Goal: Participate in discussion: Engage in conversation with other users on a specific topic

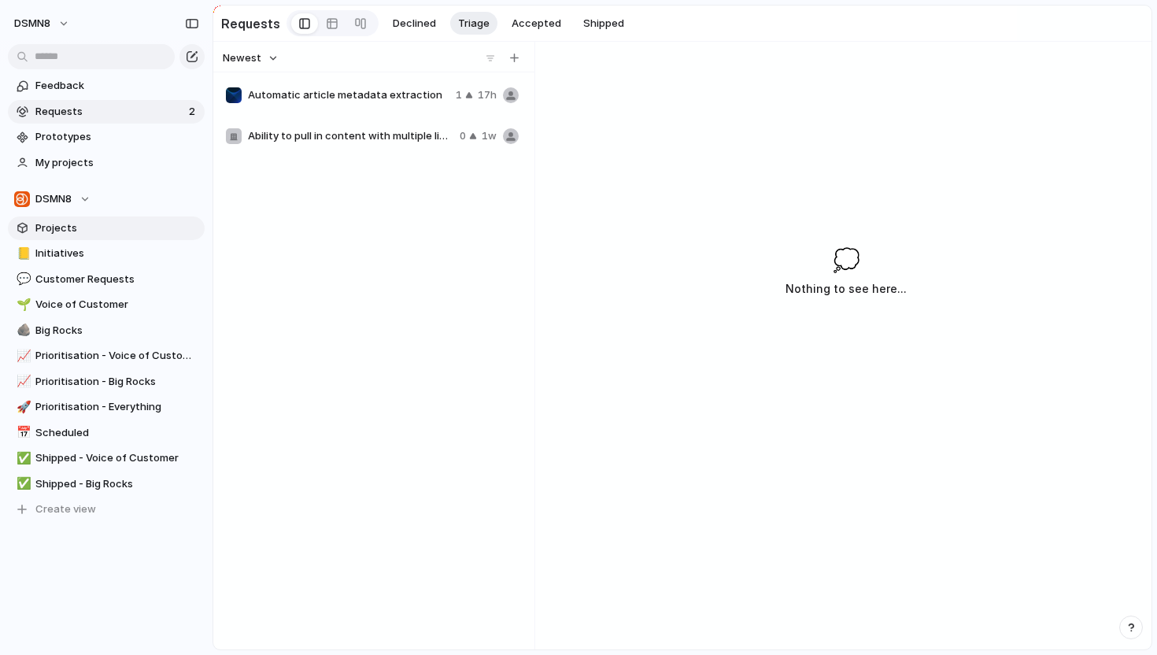
click at [109, 230] on span "Projects" at bounding box center [117, 228] width 164 height 16
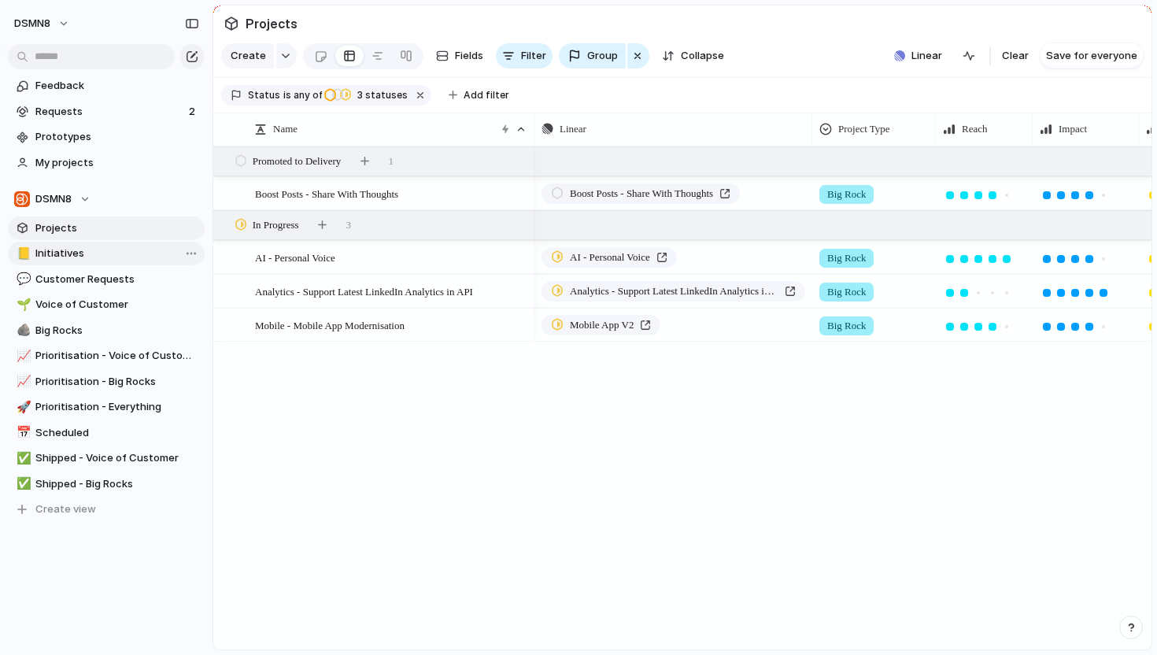
click at [105, 250] on span "Initiatives" at bounding box center [117, 253] width 164 height 16
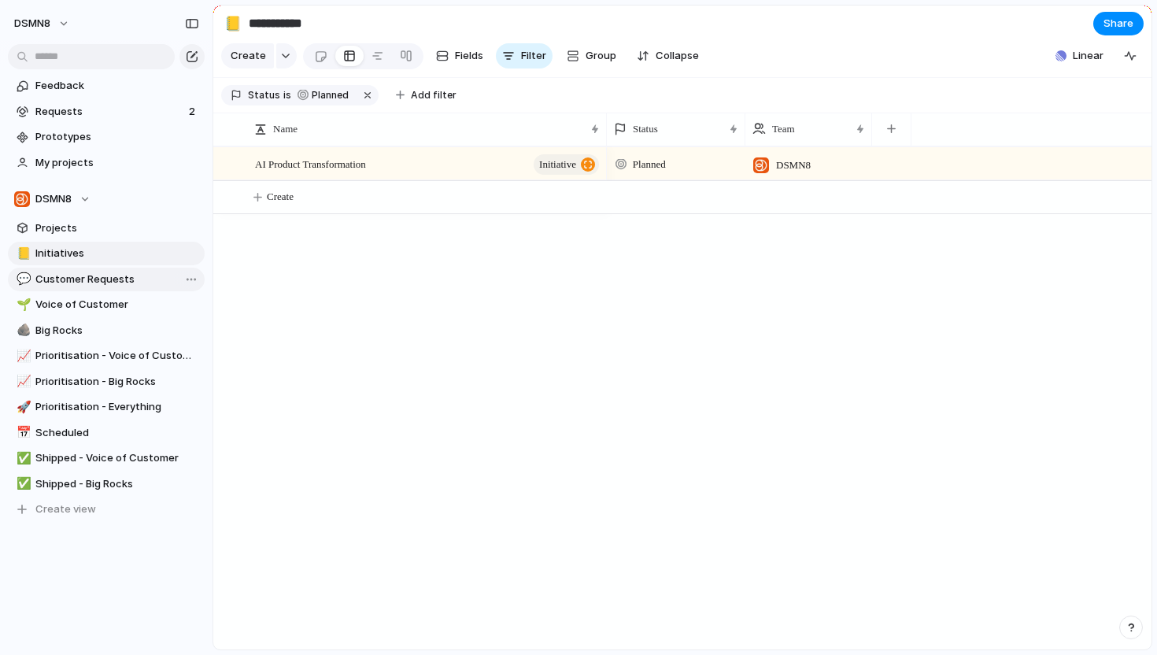
click at [109, 271] on span "Customer Requests" at bounding box center [117, 279] width 164 height 16
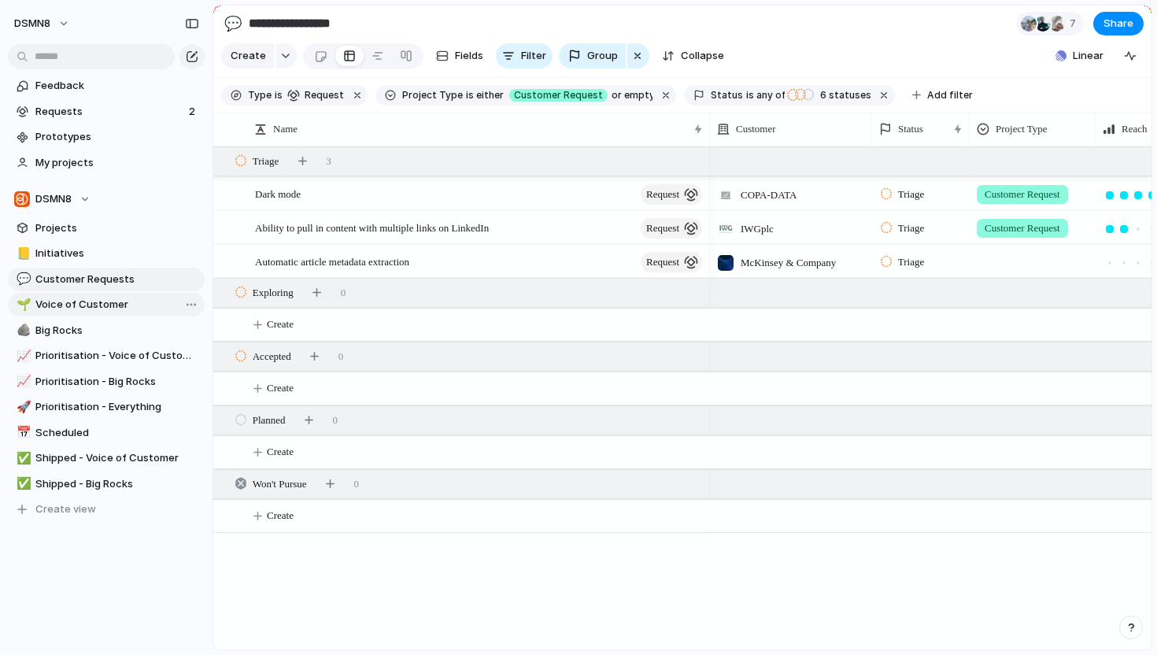
click at [116, 299] on span "Voice of Customer" at bounding box center [117, 305] width 164 height 16
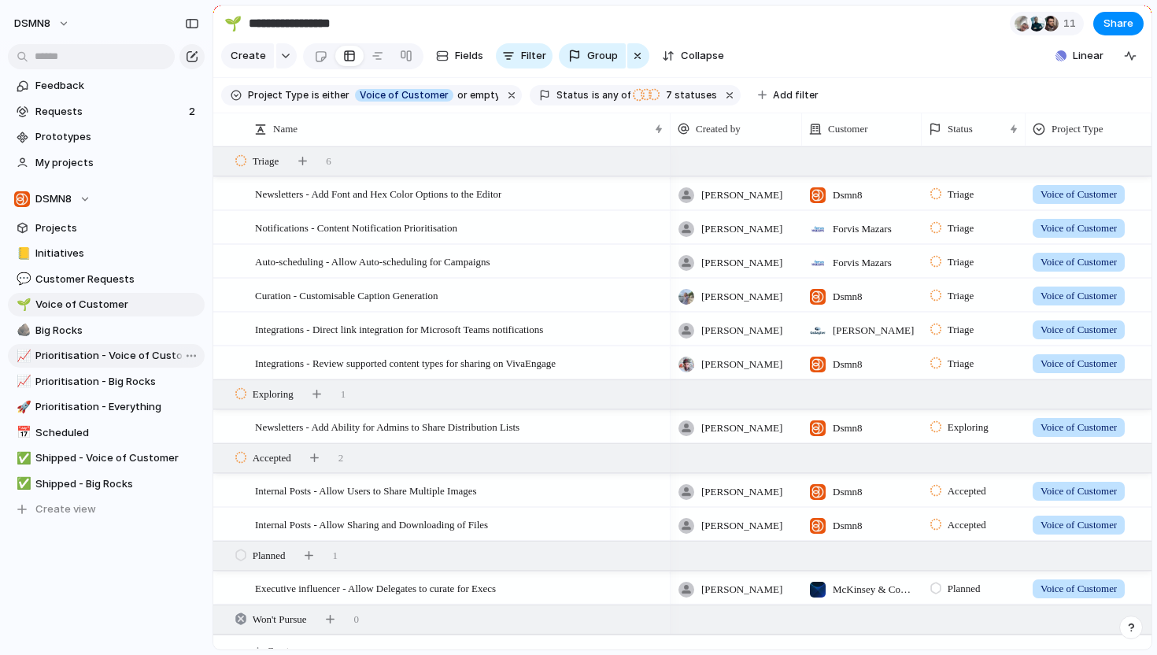
click at [118, 349] on span "Prioritisation - Voice of Customer" at bounding box center [117, 356] width 164 height 16
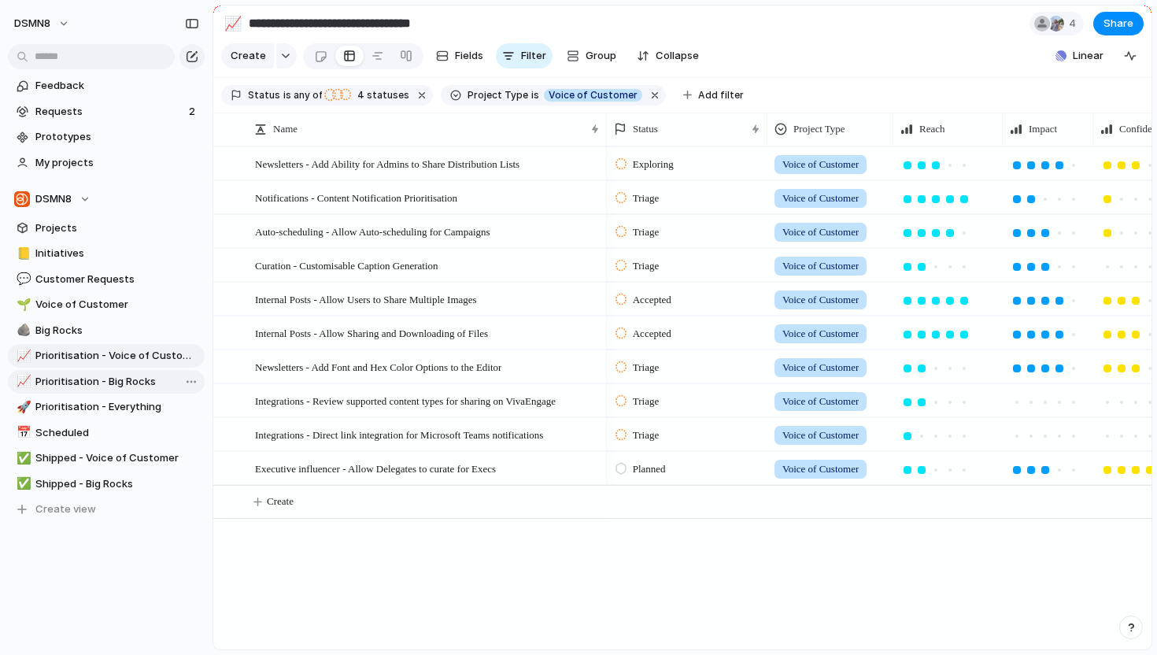
click at [102, 382] on span "Prioritisation - Big Rocks" at bounding box center [117, 382] width 164 height 16
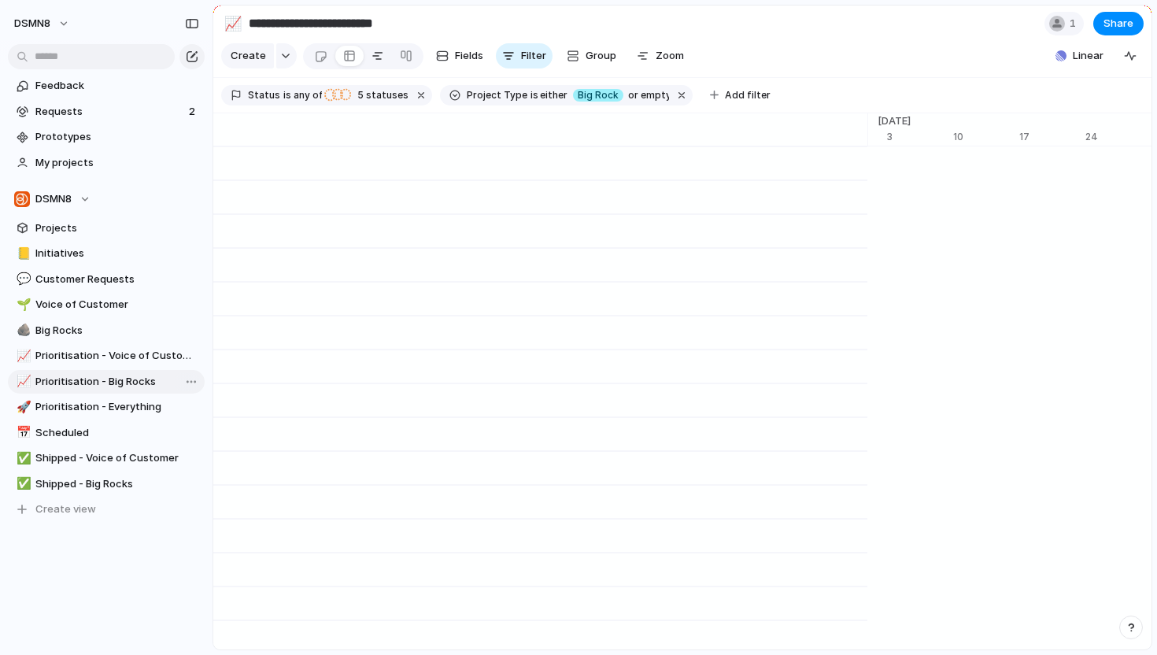
scroll to position [0, 10236]
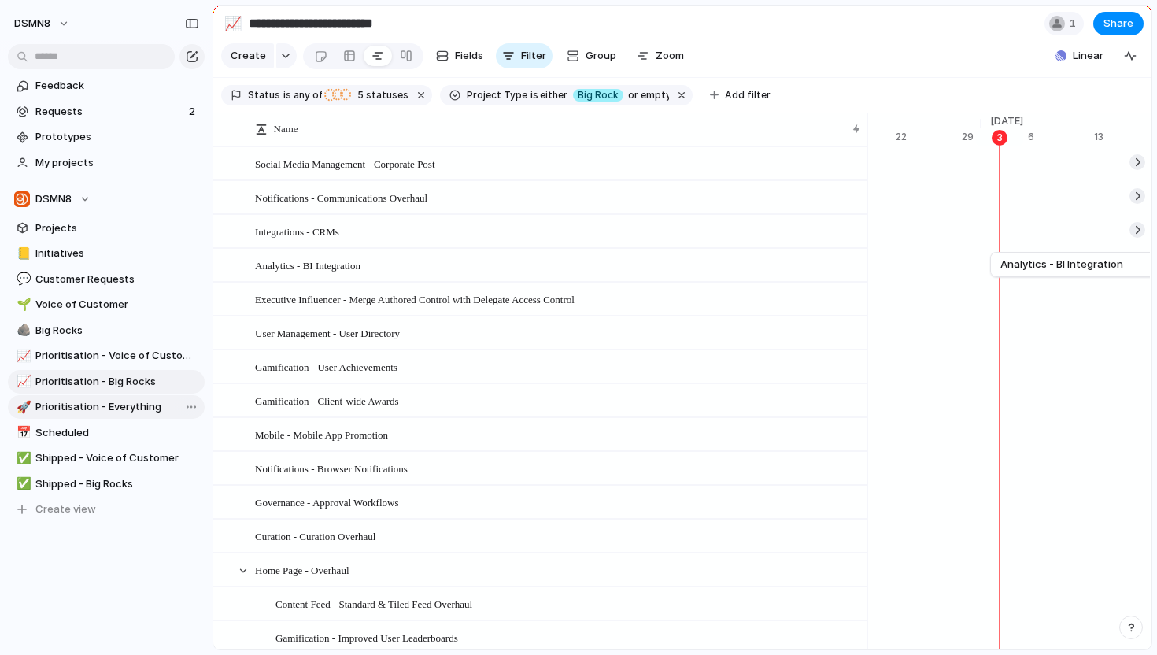
click at [83, 401] on span "Prioritisation - Everything" at bounding box center [117, 407] width 164 height 16
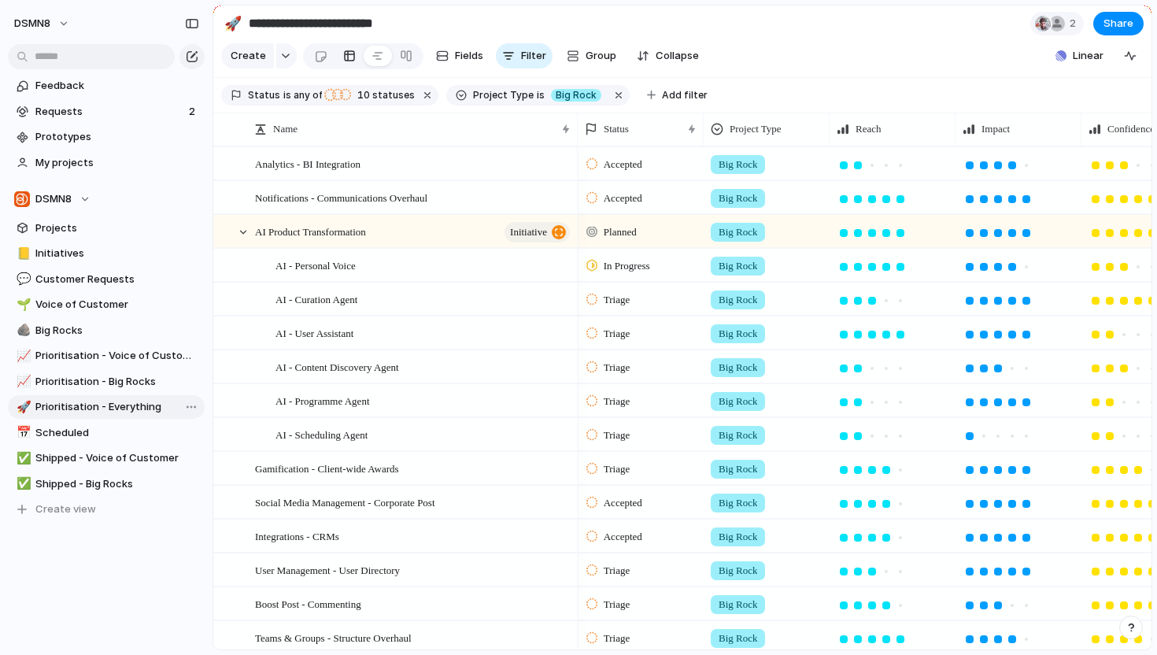
type input "**********"
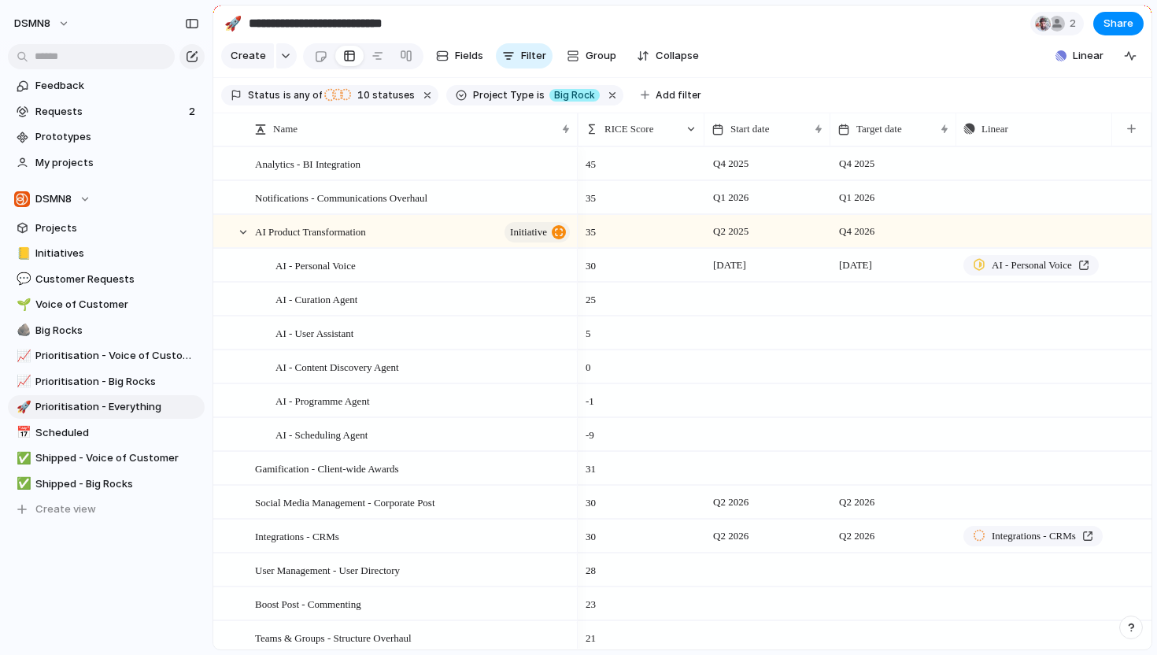
scroll to position [0, 621]
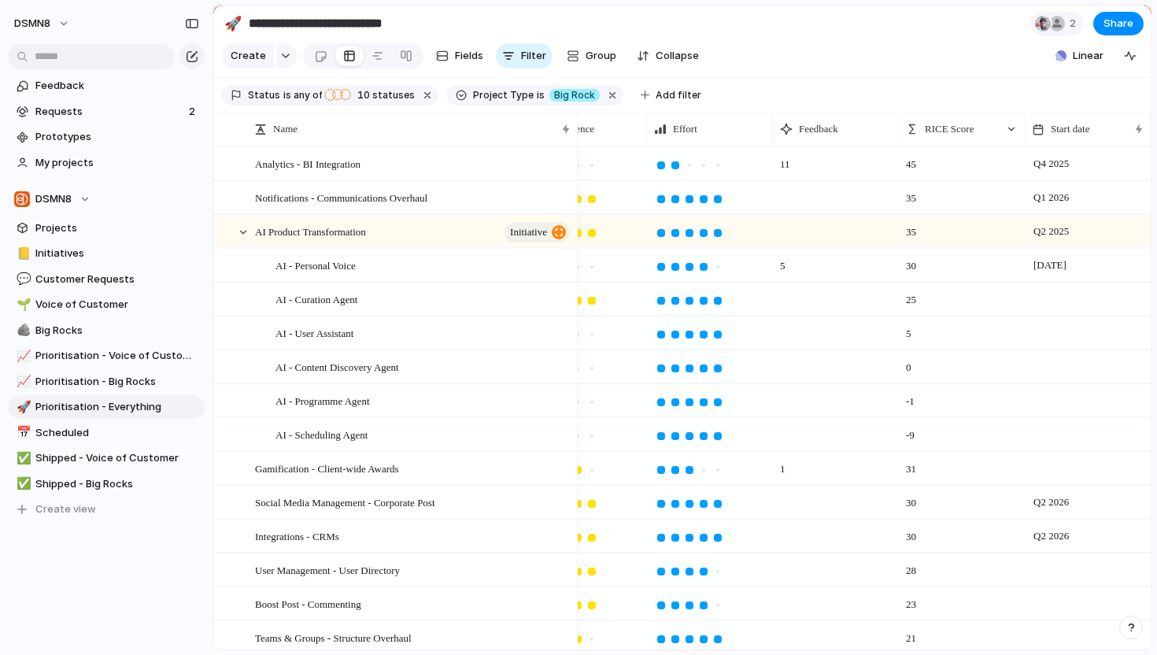
click at [791, 161] on span "11" at bounding box center [784, 160] width 23 height 24
click at [777, 170] on span "11" at bounding box center [784, 160] width 23 height 24
click at [349, 161] on span "Analytics - BI Integration" at bounding box center [307, 163] width 105 height 18
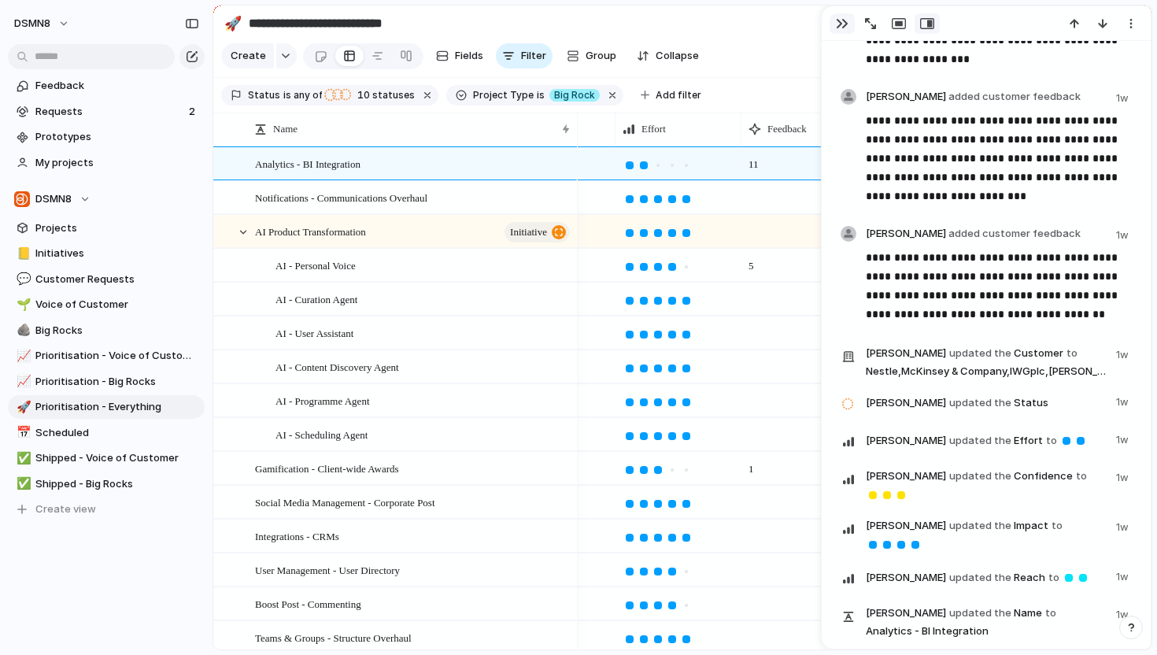
click at [848, 24] on button "button" at bounding box center [841, 23] width 25 height 20
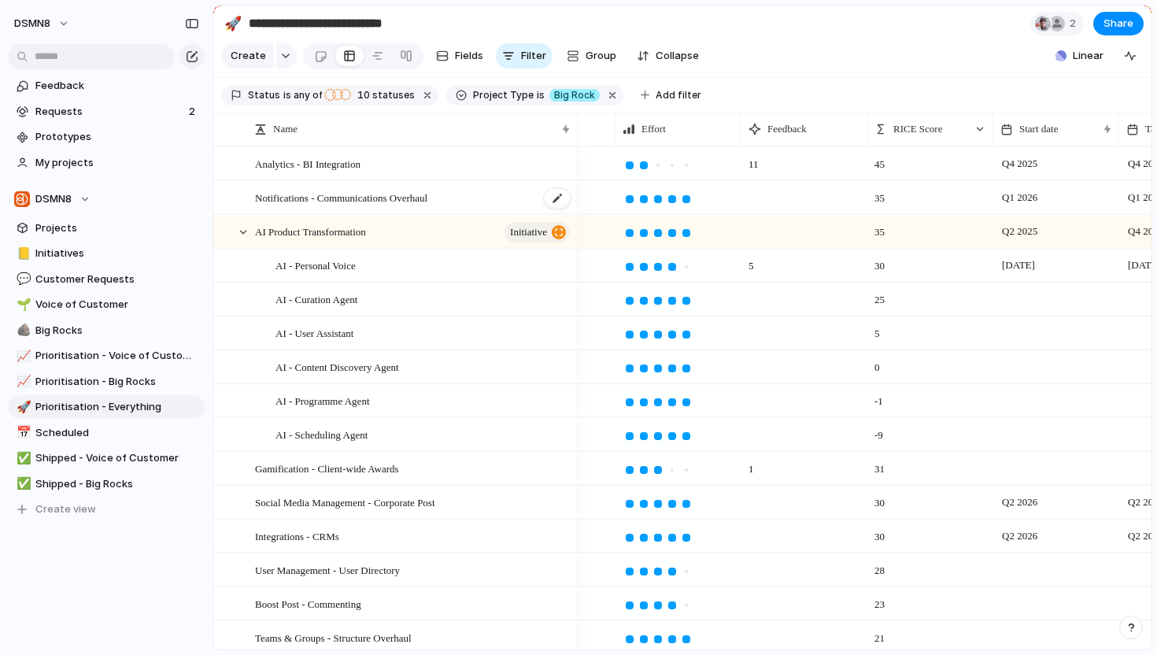
click at [427, 201] on span "Notifications - Communications Overhaul" at bounding box center [341, 197] width 172 height 18
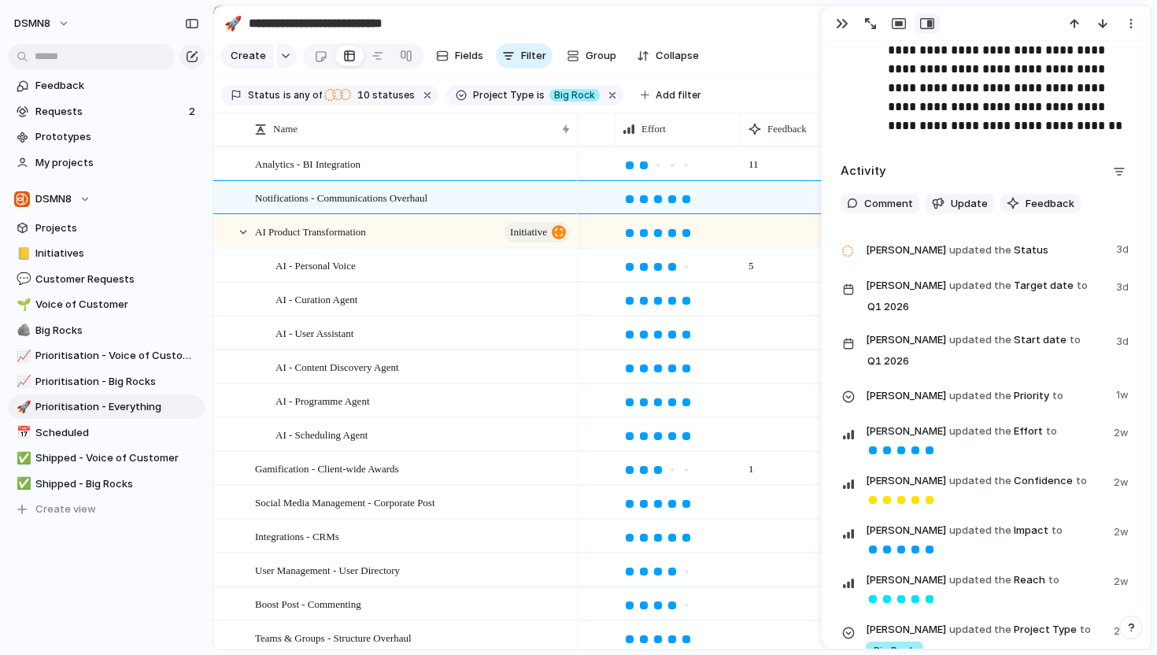
scroll to position [2999, 0]
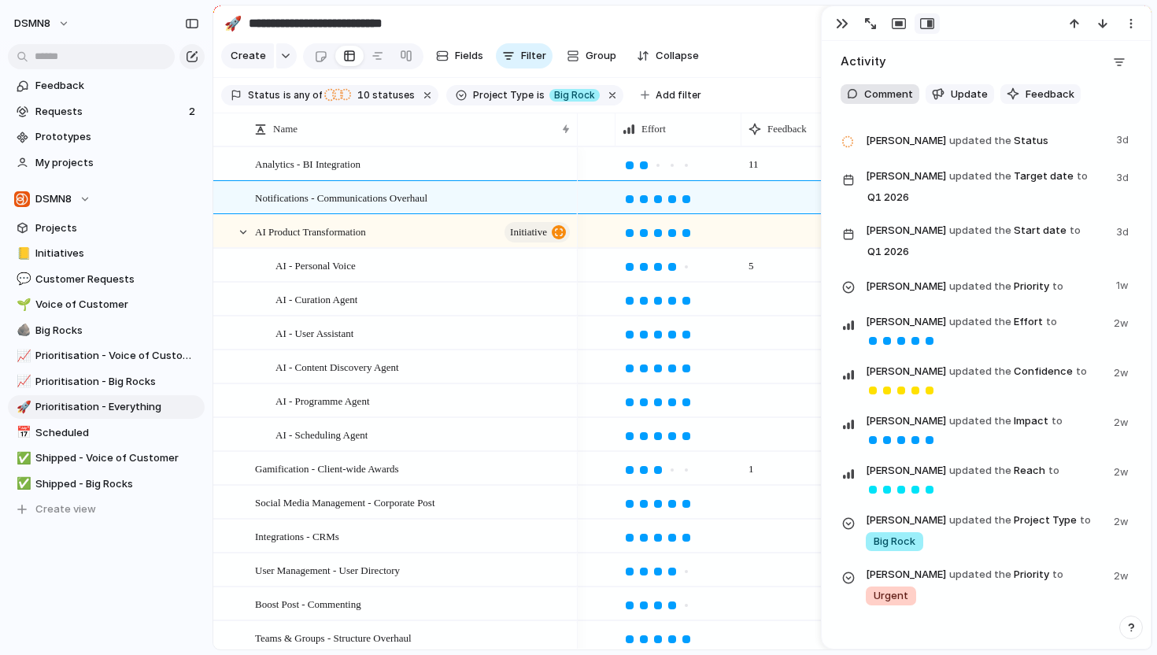
click at [891, 98] on span "Comment" at bounding box center [888, 95] width 49 height 16
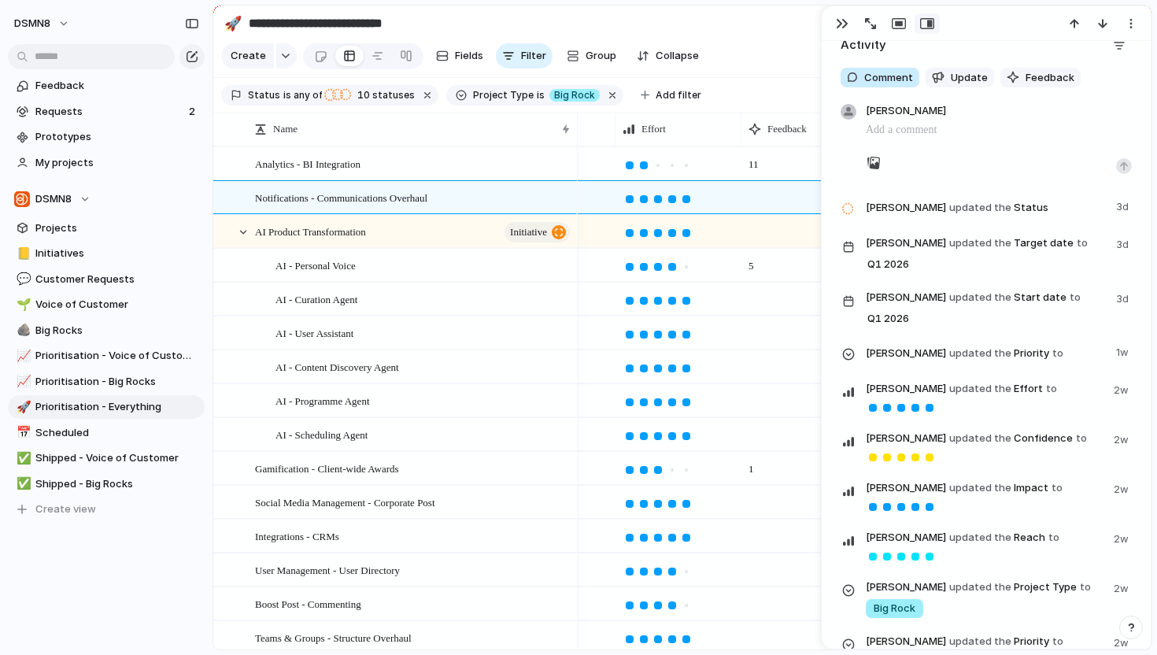
scroll to position [3015, 0]
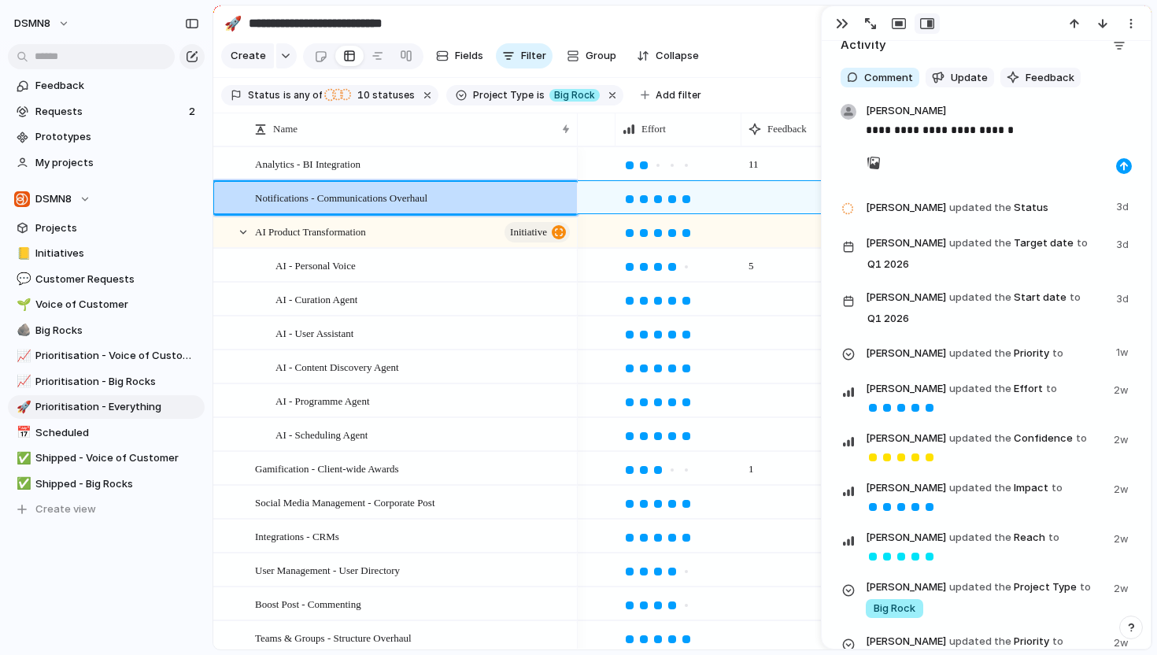
click at [1124, 162] on div "button" at bounding box center [1123, 165] width 9 height 9
